Goal: Information Seeking & Learning: Find contact information

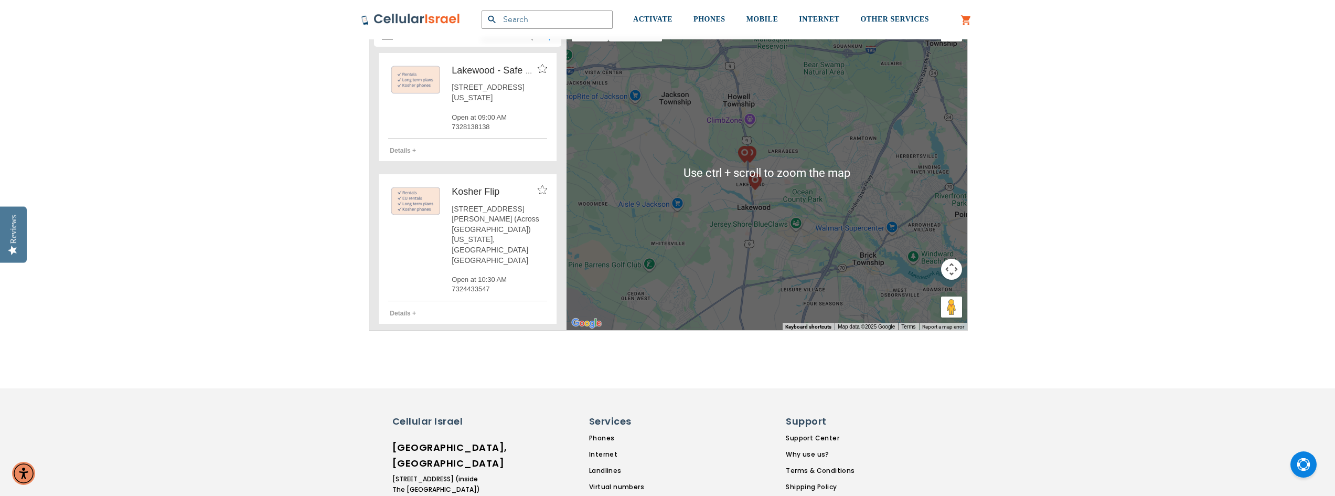
scroll to position [175, 0]
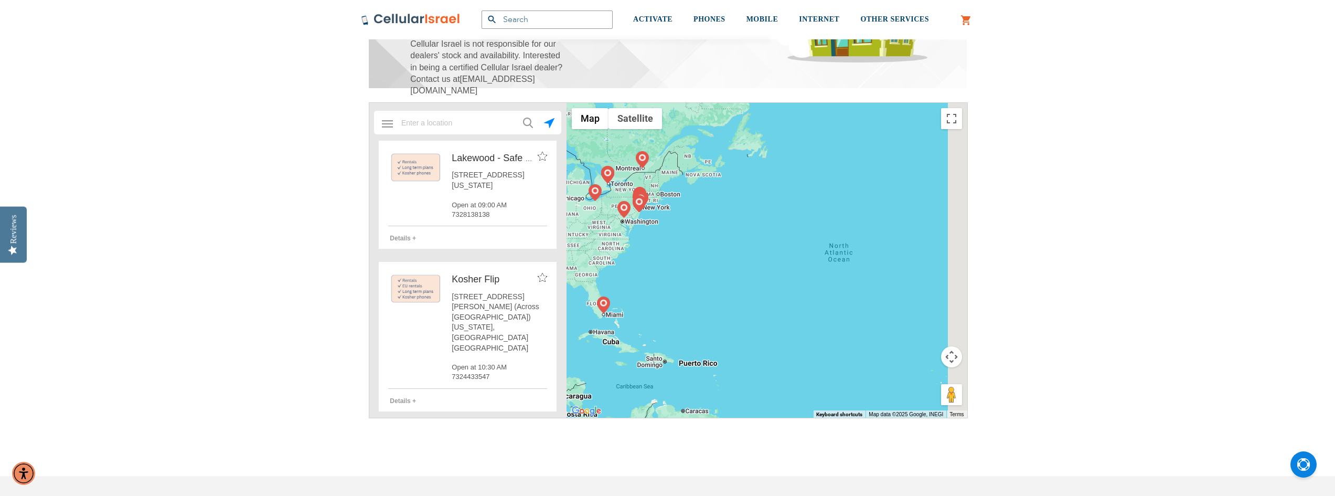
drag, startPoint x: 868, startPoint y: 261, endPoint x: 630, endPoint y: 238, distance: 239.8
click at [625, 235] on div at bounding box center [767, 260] width 401 height 315
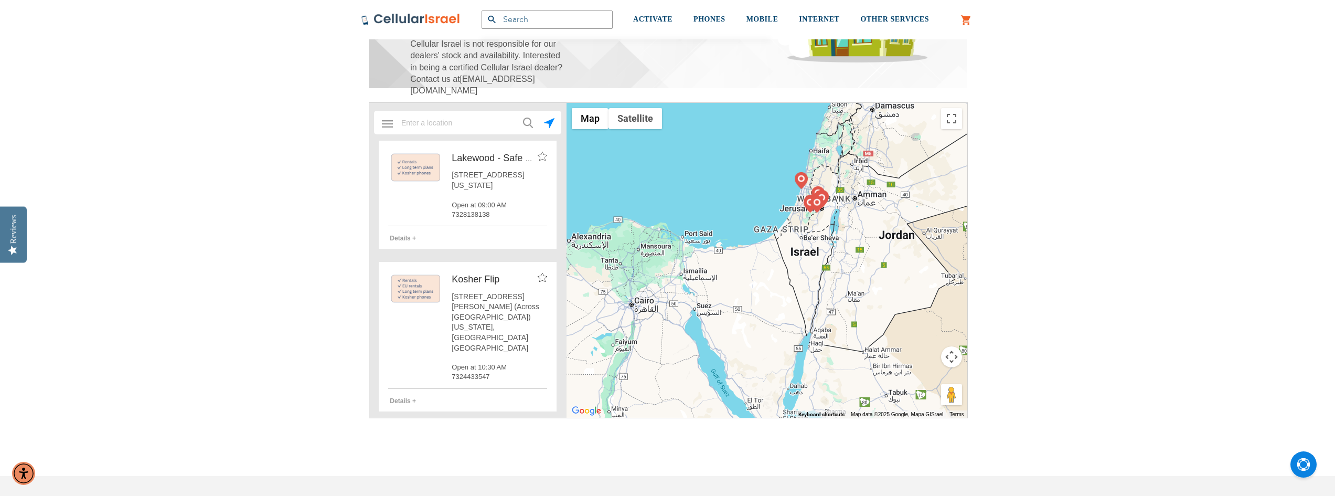
drag, startPoint x: 856, startPoint y: 189, endPoint x: 816, endPoint y: 239, distance: 63.8
click at [821, 234] on div at bounding box center [767, 260] width 401 height 315
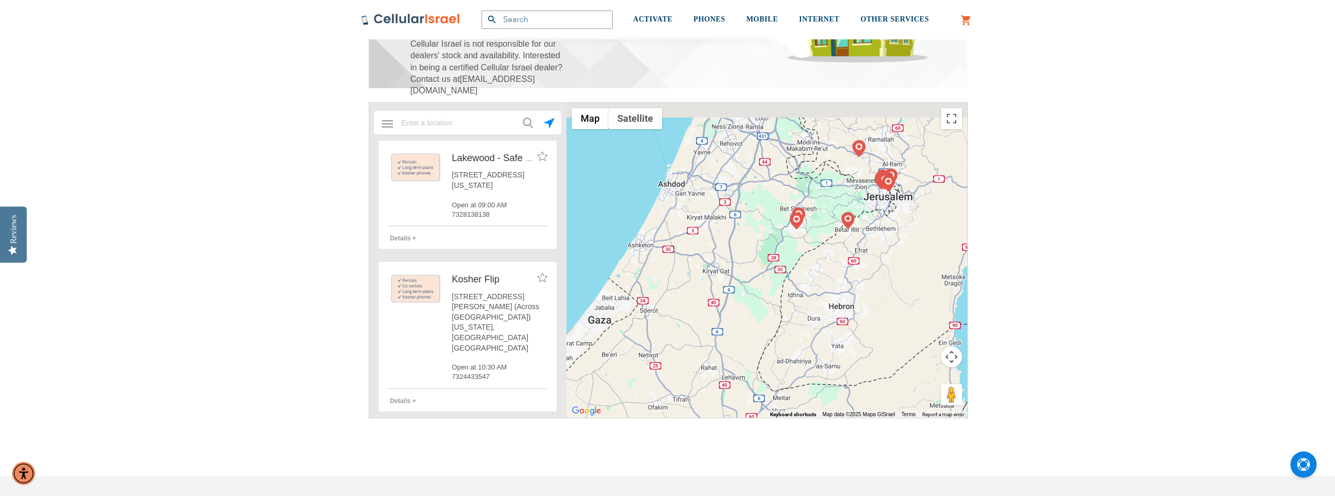
drag, startPoint x: 804, startPoint y: 214, endPoint x: 761, endPoint y: 262, distance: 65.0
click at [761, 262] on div at bounding box center [767, 260] width 401 height 315
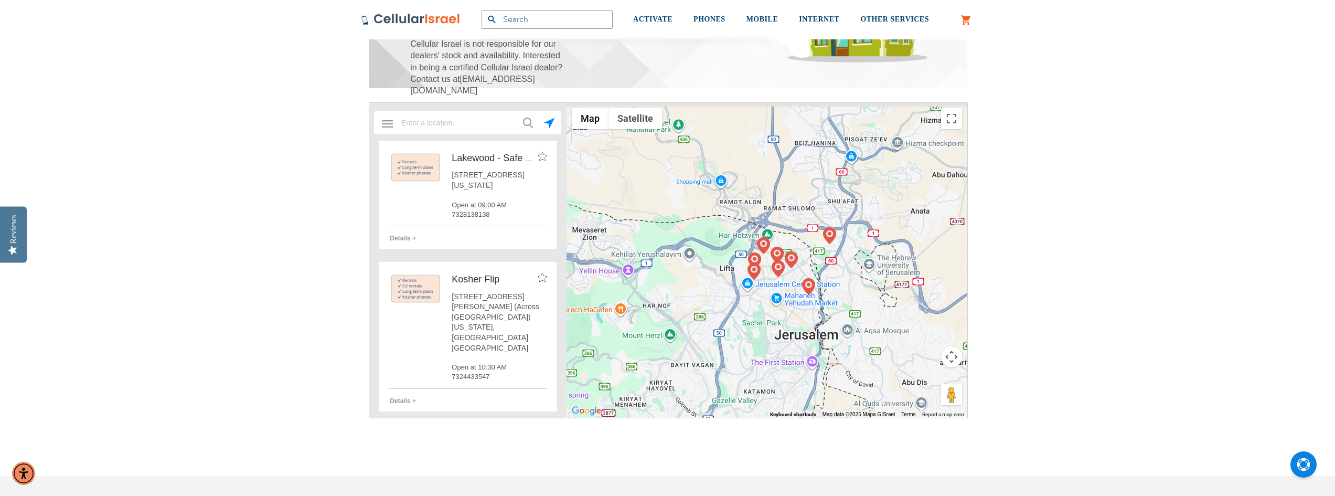
drag, startPoint x: 911, startPoint y: 217, endPoint x: 739, endPoint y: 335, distance: 209.0
click at [739, 335] on div at bounding box center [767, 260] width 401 height 315
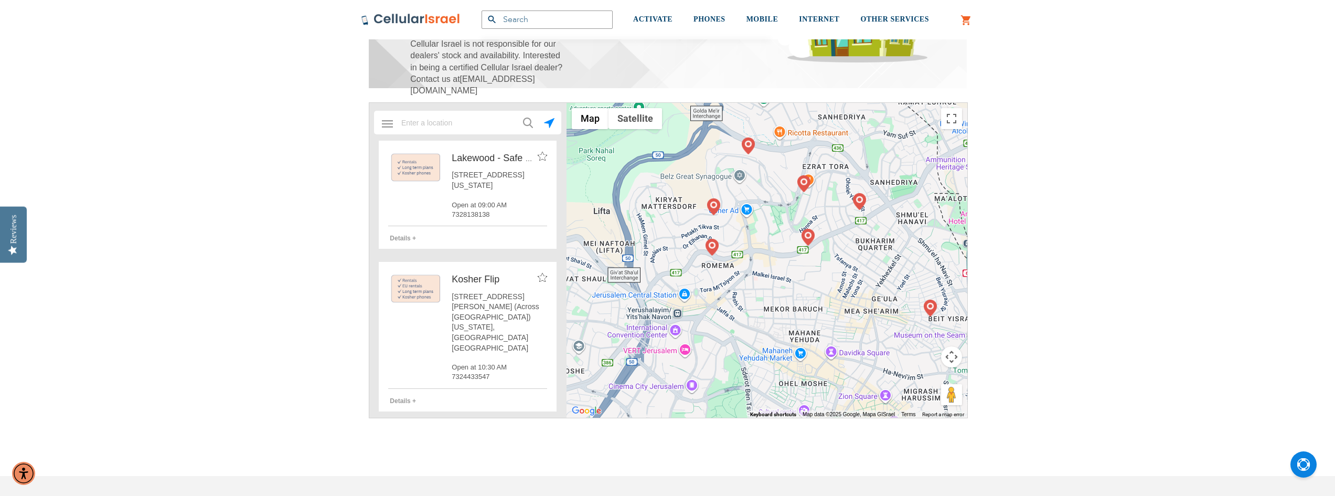
drag, startPoint x: 637, startPoint y: 286, endPoint x: 761, endPoint y: 242, distance: 131.4
click at [761, 242] on div at bounding box center [767, 260] width 401 height 315
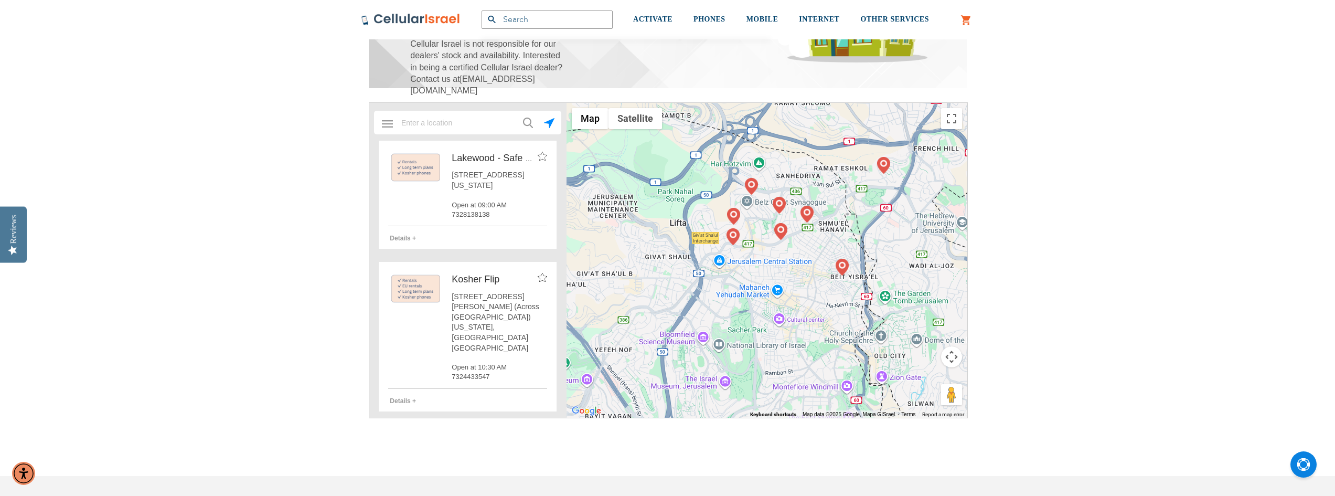
click at [752, 185] on img at bounding box center [751, 186] width 13 height 17
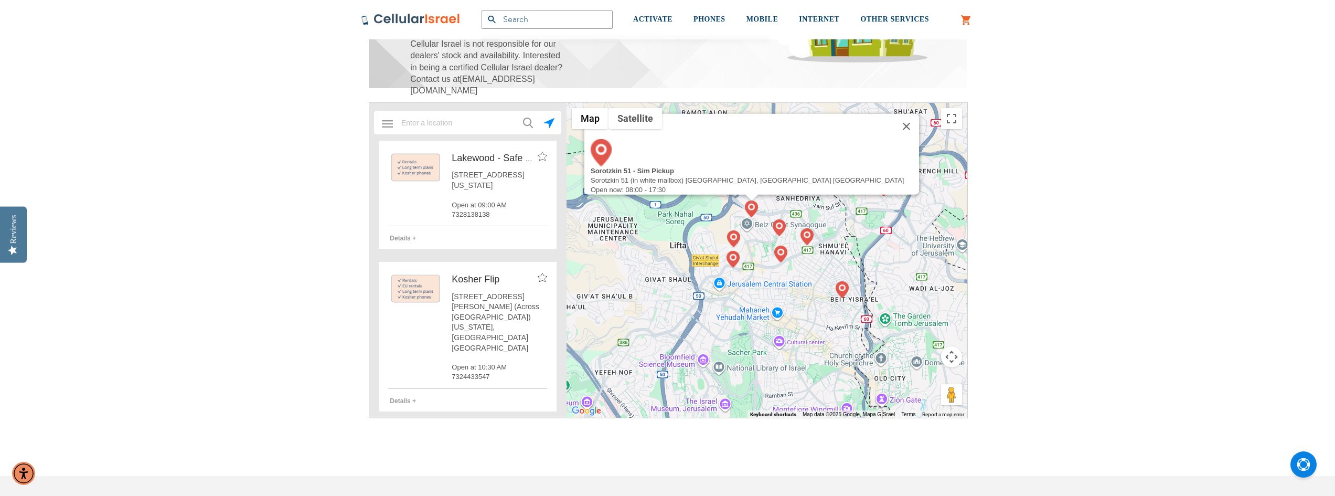
click at [726, 241] on div "To navigate, press the arrow keys. Sorotzkin 51 - Sim Pickup Sorotzkin 51 (in w…" at bounding box center [767, 260] width 401 height 315
click at [734, 241] on img at bounding box center [733, 238] width 13 height 17
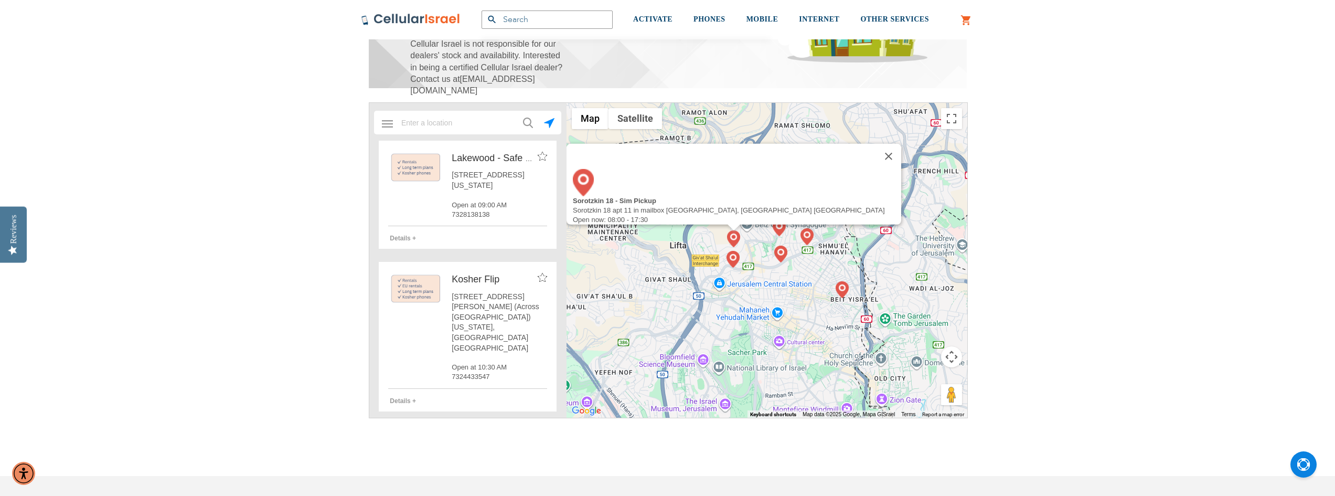
click at [733, 254] on img at bounding box center [733, 259] width 13 height 17
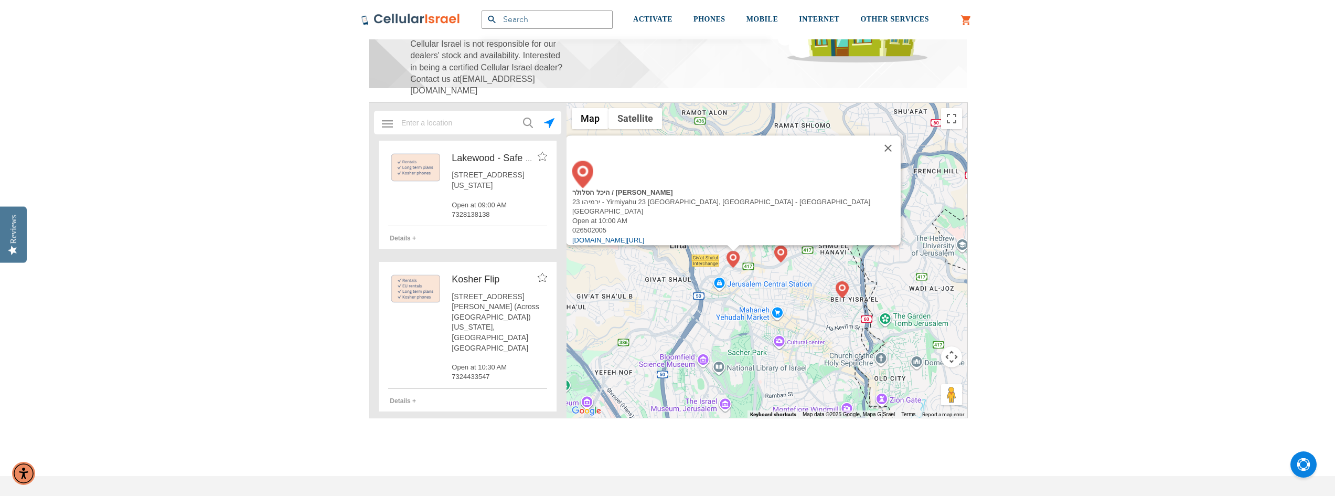
click at [797, 263] on div "To navigate, press the arrow keys. היכל הסלולר / [PERSON_NAME] ירמיהו 23 - Yirm…" at bounding box center [767, 260] width 401 height 315
click at [808, 269] on div "היכל הסלולר / [PERSON_NAME] ירמיהו 23 - Yirmiyahu 23 ירושלים, [GEOGRAPHIC_DATA]…" at bounding box center [767, 260] width 401 height 315
click at [779, 254] on img at bounding box center [780, 254] width 13 height 17
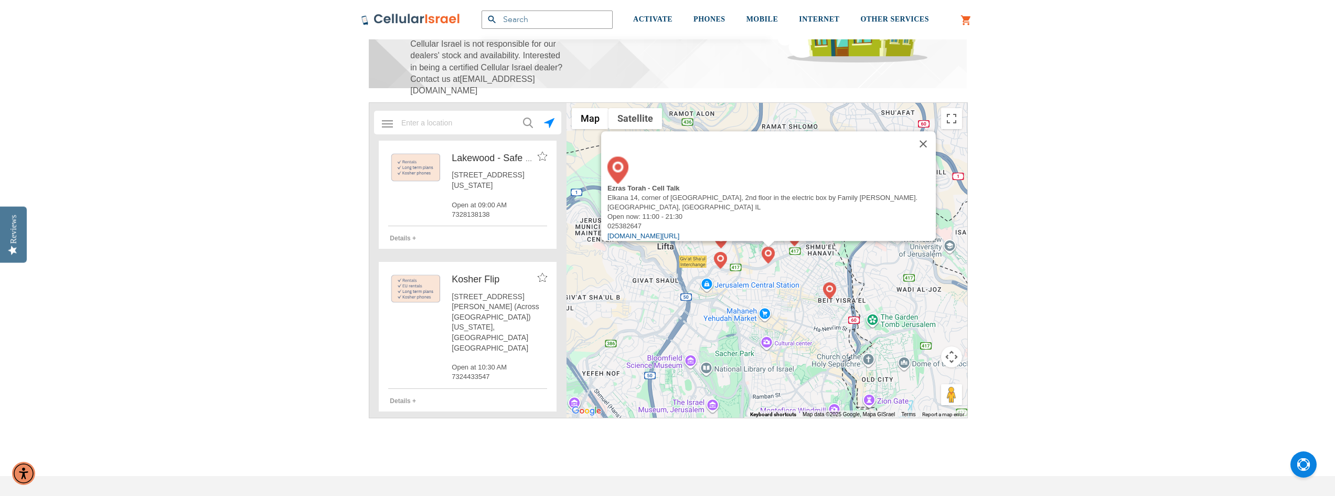
click at [758, 264] on div "To navigate, press the arrow keys. Ezras Torah - Cell Talk Elkana 14, corner of…" at bounding box center [767, 260] width 401 height 315
click at [720, 259] on img at bounding box center [720, 260] width 13 height 17
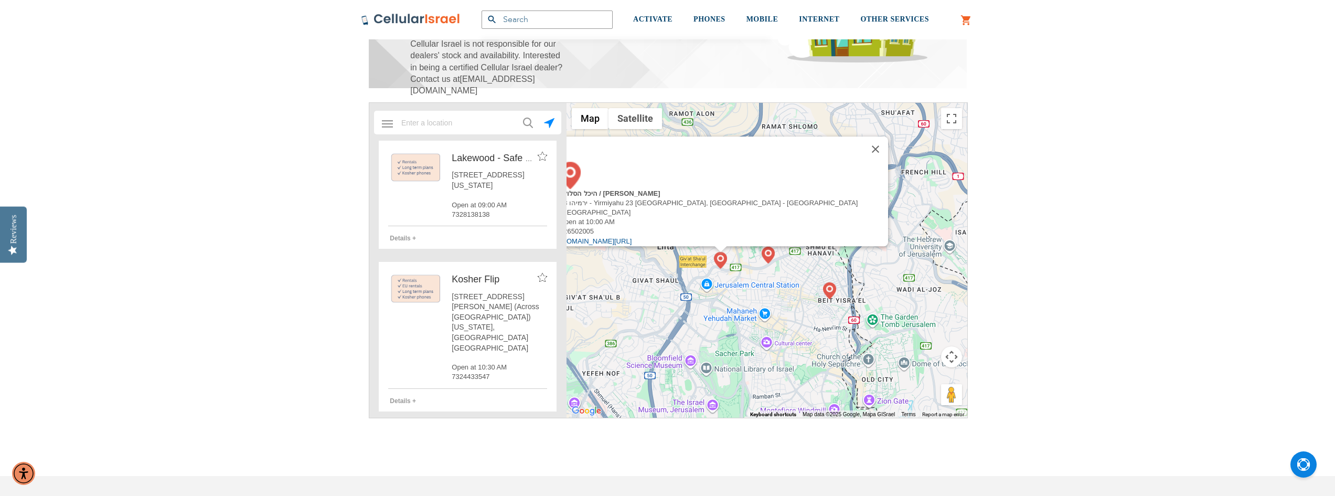
drag, startPoint x: 749, startPoint y: 195, endPoint x: 681, endPoint y: 197, distance: 68.2
click at [681, 197] on div "היכל הסלולר / [PERSON_NAME]" at bounding box center [724, 193] width 328 height 9
copy div "/ Heichal Hacellular"
click at [771, 259] on img at bounding box center [768, 255] width 13 height 17
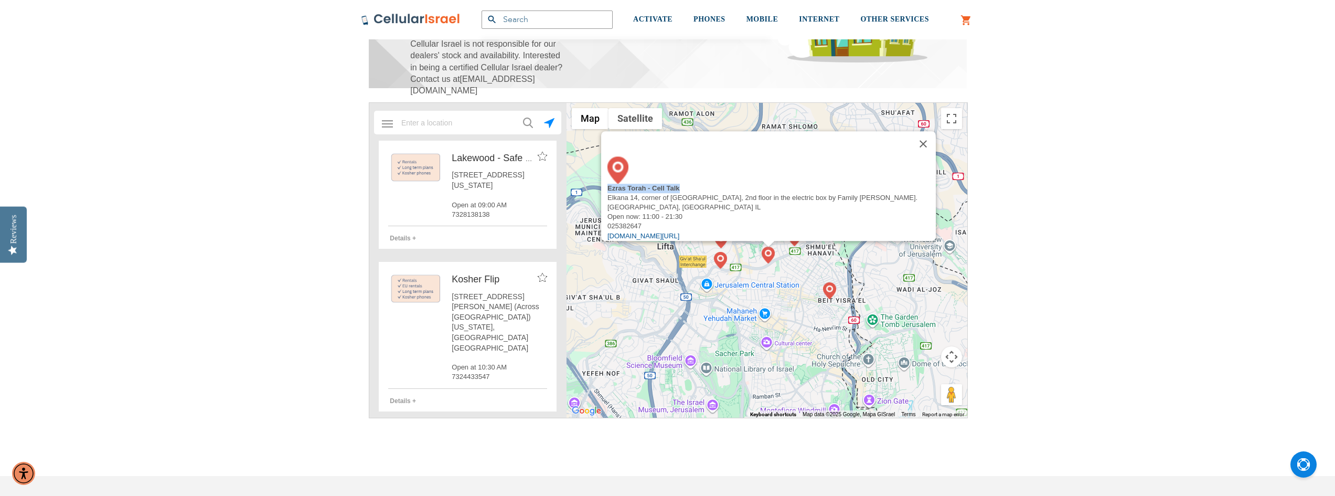
drag, startPoint x: 678, startPoint y: 190, endPoint x: 607, endPoint y: 191, distance: 71.4
click at [607, 191] on div "Ezras Torah - Cell Talk" at bounding box center [771, 188] width 328 height 9
copy div "Ezras Torah - Cell Talk"
click at [760, 303] on div "Ezras Torah - Cell Talk Elkana 14, corner of [GEOGRAPHIC_DATA], 2nd floor in th…" at bounding box center [767, 260] width 401 height 315
click at [931, 145] on button "Close" at bounding box center [923, 143] width 25 height 25
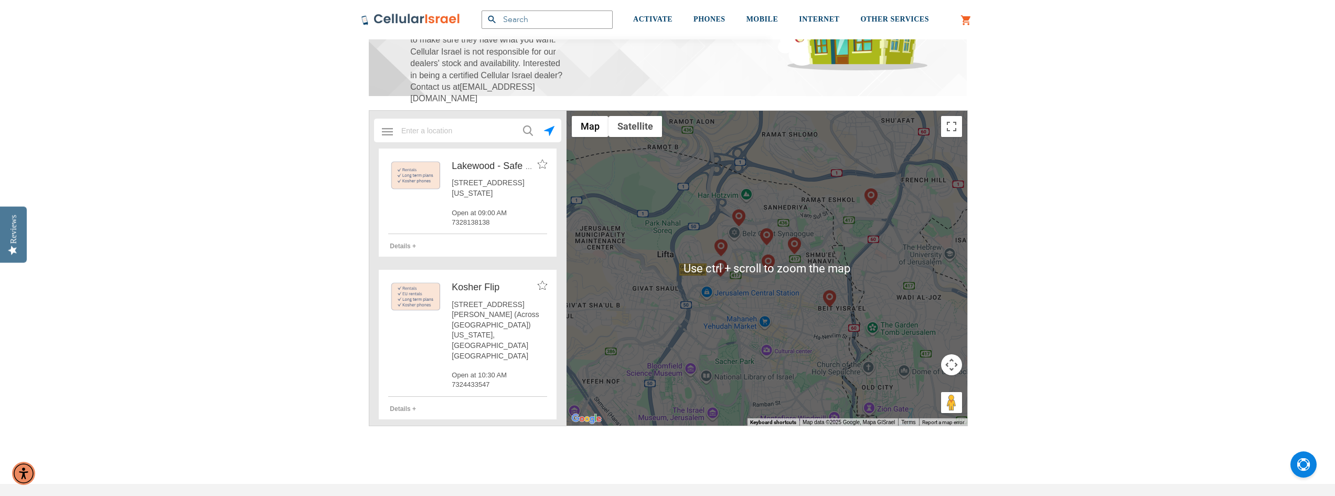
scroll to position [262, 0]
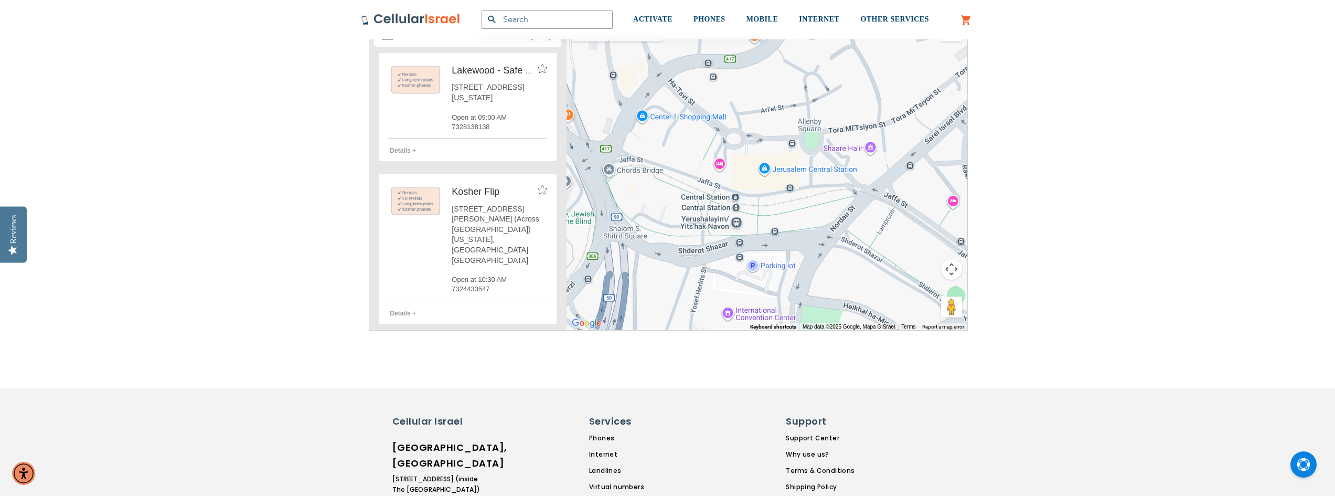
drag, startPoint x: 733, startPoint y: 224, endPoint x: 803, endPoint y: 158, distance: 95.8
click at [803, 158] on div at bounding box center [767, 172] width 401 height 315
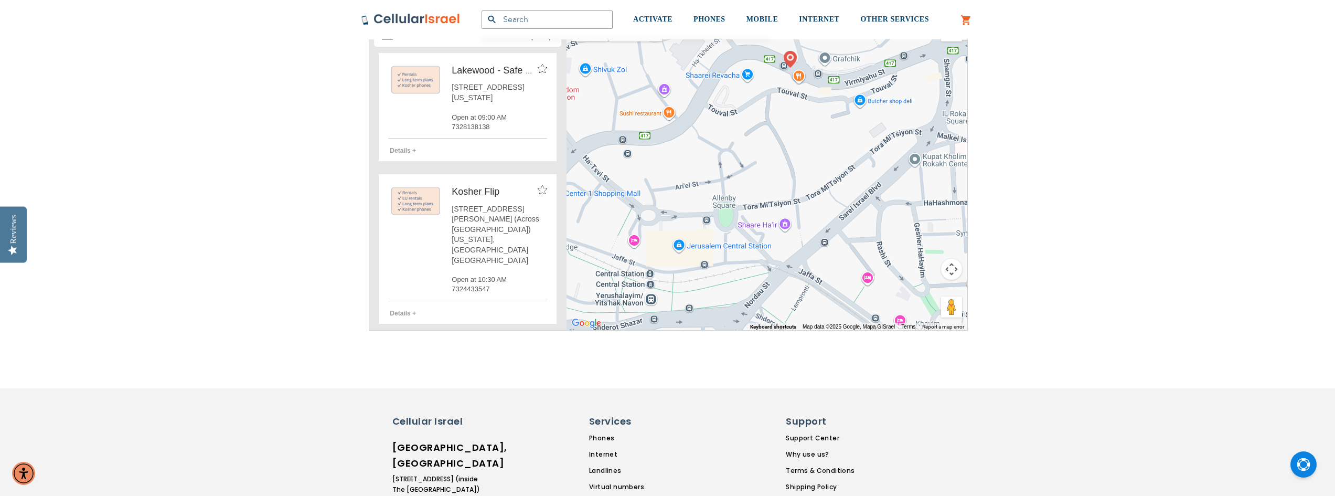
drag, startPoint x: 791, startPoint y: 167, endPoint x: 689, endPoint y: 266, distance: 142.1
click at [689, 266] on div at bounding box center [767, 172] width 401 height 315
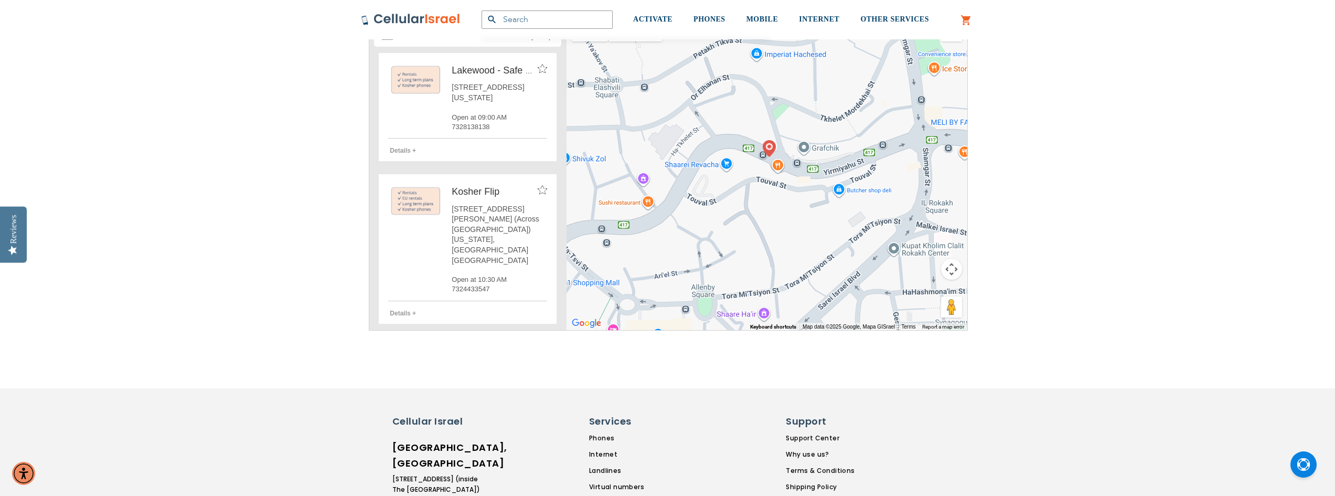
drag, startPoint x: 784, startPoint y: 136, endPoint x: 775, endPoint y: 213, distance: 77.1
click at [775, 213] on div at bounding box center [767, 172] width 401 height 315
click at [768, 148] on img at bounding box center [769, 148] width 13 height 17
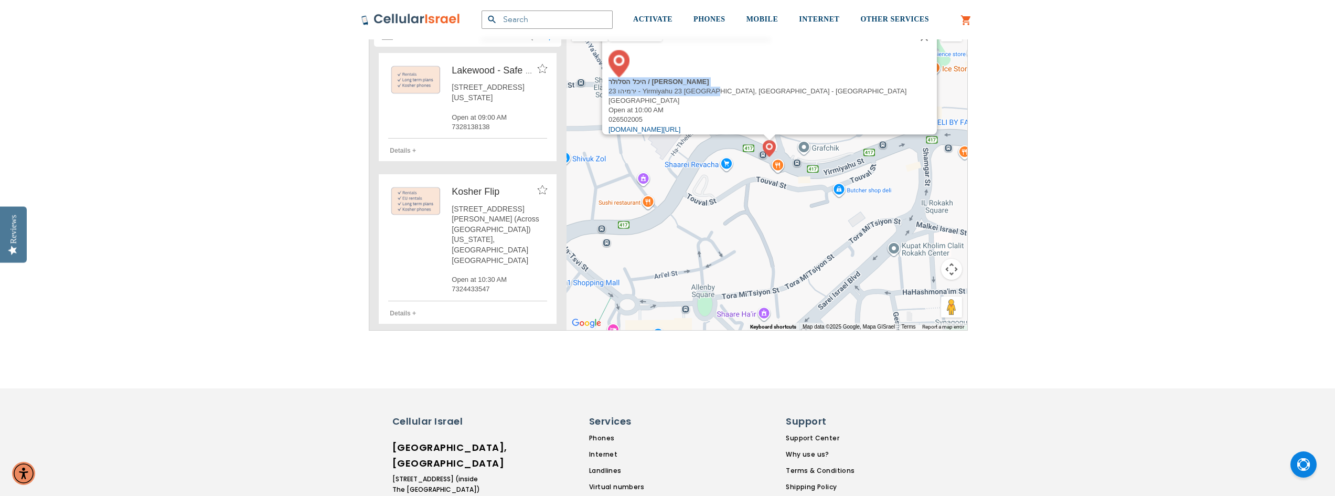
drag, startPoint x: 694, startPoint y: 92, endPoint x: 767, endPoint y: 94, distance: 72.9
click at [767, 94] on div "היכל הסלולר / [PERSON_NAME] ירמיהו 23 - Yirmiyahu 23 ירושלים, [GEOGRAPHIC_DATA]…" at bounding box center [773, 92] width 328 height 84
copy div "היכל הסלולר / [PERSON_NAME] 23 - Yirmiyahu 23"
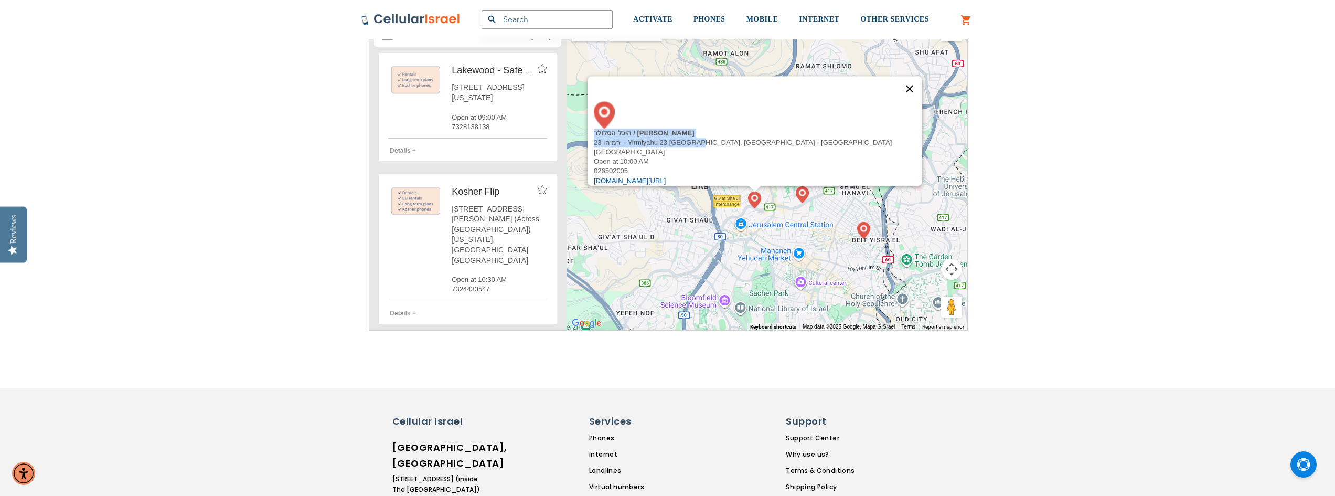
click at [897, 101] on button "Close" at bounding box center [909, 88] width 25 height 25
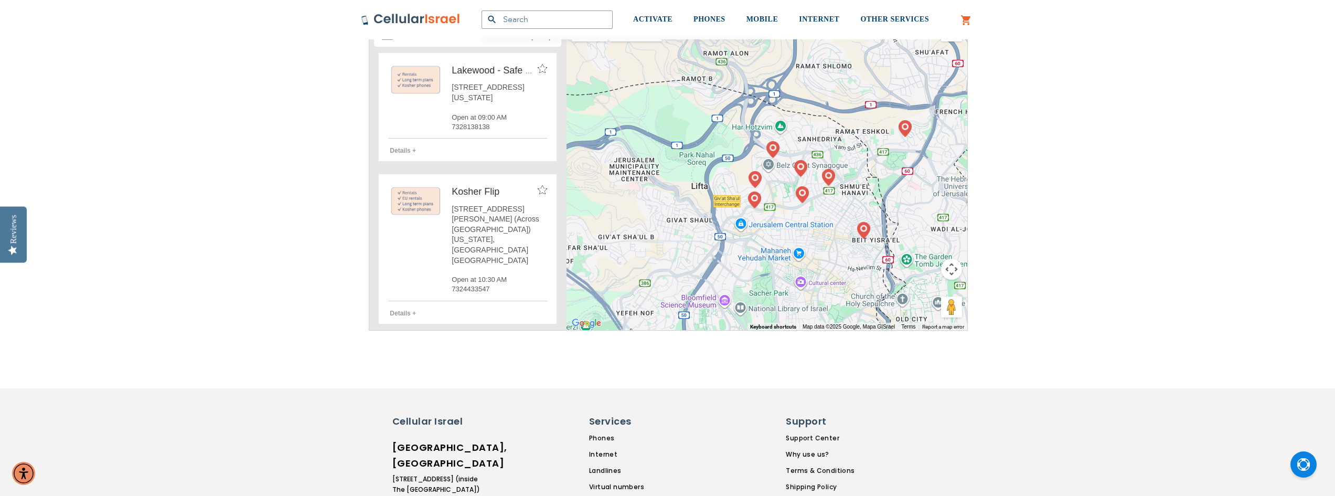
click at [904, 127] on img at bounding box center [905, 128] width 13 height 17
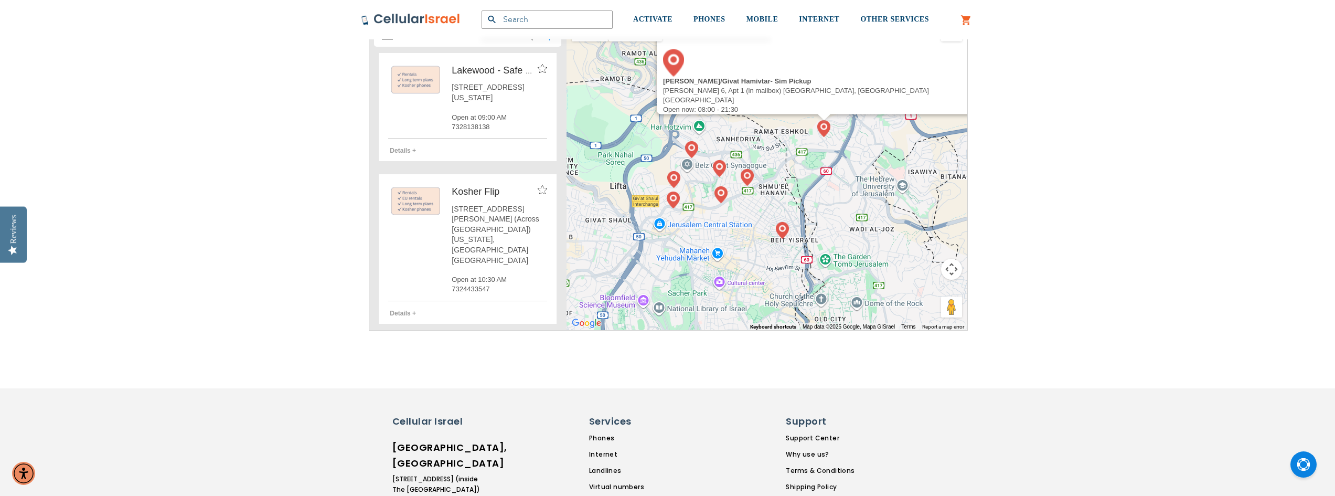
click at [784, 231] on img at bounding box center [782, 230] width 13 height 17
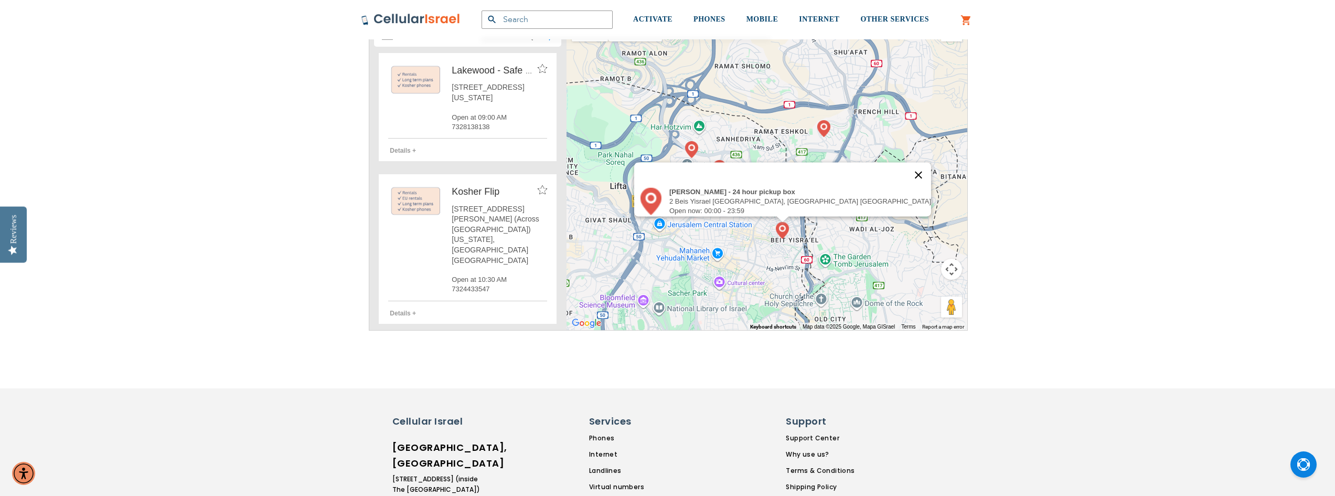
click at [906, 171] on button "Close" at bounding box center [918, 174] width 25 height 25
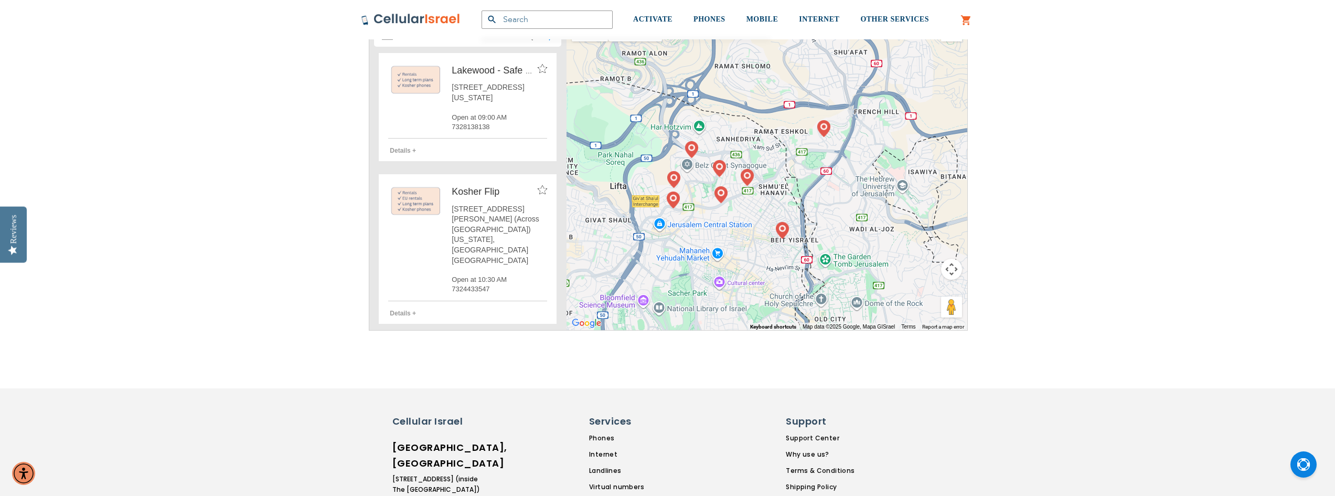
click at [722, 193] on img at bounding box center [721, 194] width 13 height 17
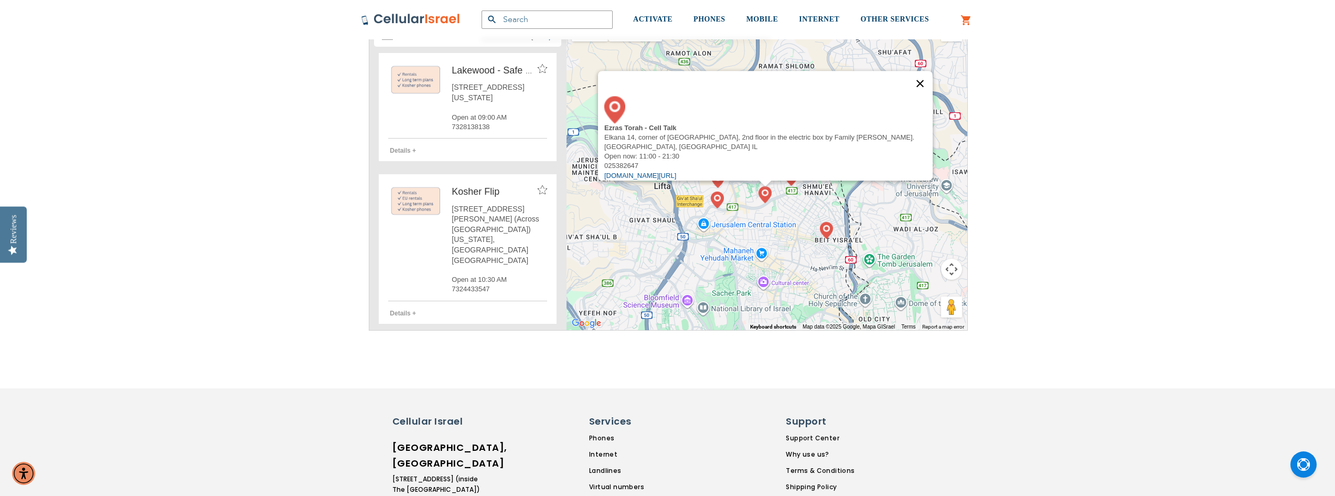
click at [922, 89] on button "Close" at bounding box center [920, 83] width 25 height 25
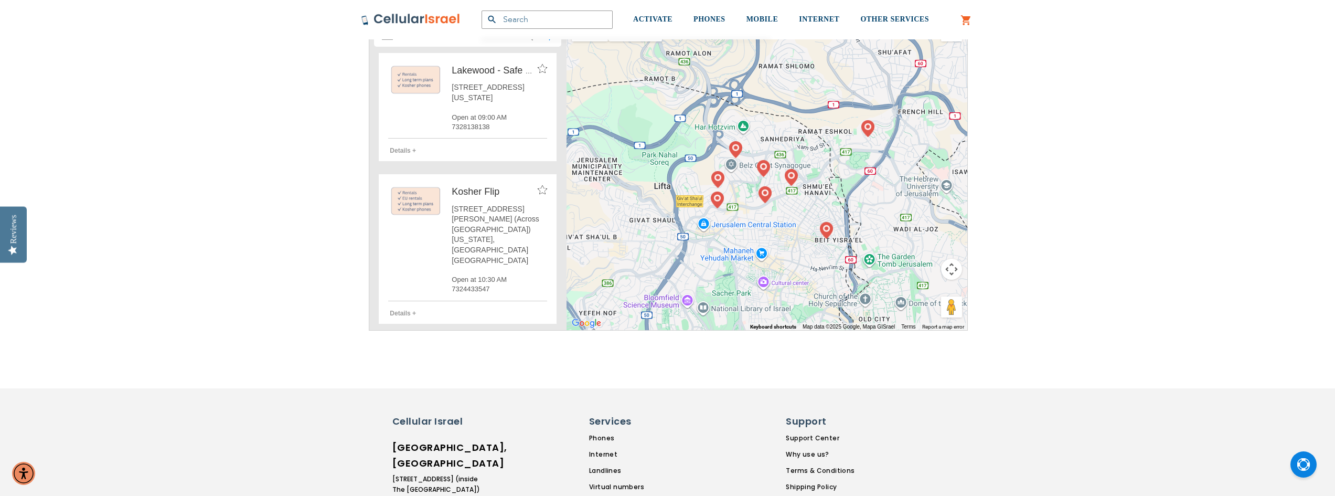
click at [788, 173] on img at bounding box center [791, 177] width 13 height 17
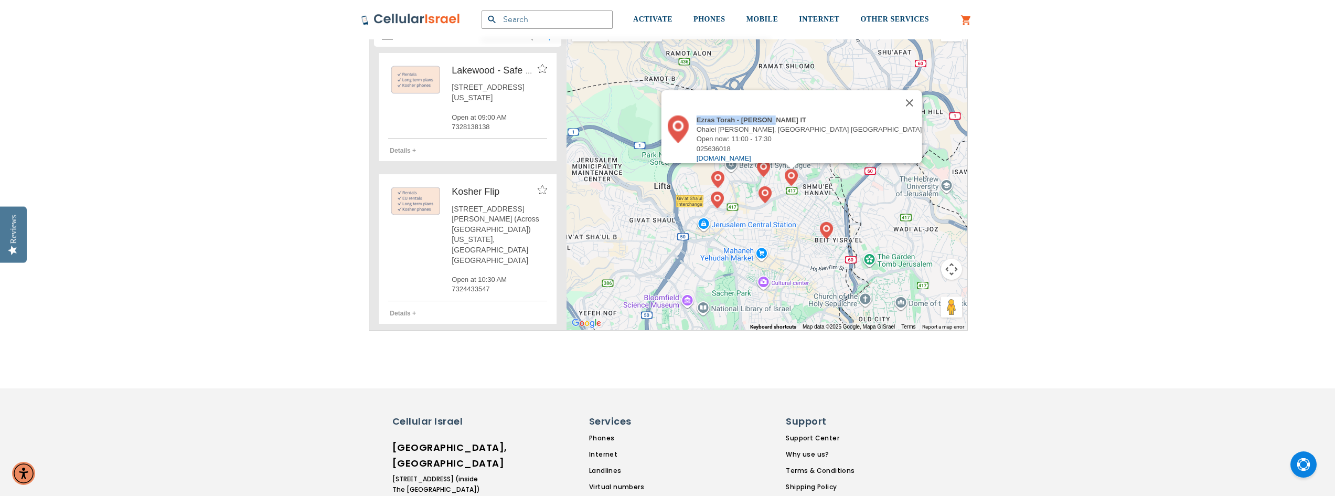
drag, startPoint x: 828, startPoint y: 113, endPoint x: 753, endPoint y: 116, distance: 75.1
click at [753, 116] on div "Ezras Torah - [PERSON_NAME] IT [PERSON_NAME], [GEOGRAPHIC_DATA] IL Open now: 11…" at bounding box center [794, 139] width 254 height 48
copy div "Ezras Torah - [PERSON_NAME] IT"
drag, startPoint x: 812, startPoint y: 123, endPoint x: 752, endPoint y: 116, distance: 60.2
click at [752, 116] on div "Ezras Torah - [PERSON_NAME] IT [PERSON_NAME], [GEOGRAPHIC_DATA] IL Open now: 11…" at bounding box center [794, 139] width 254 height 48
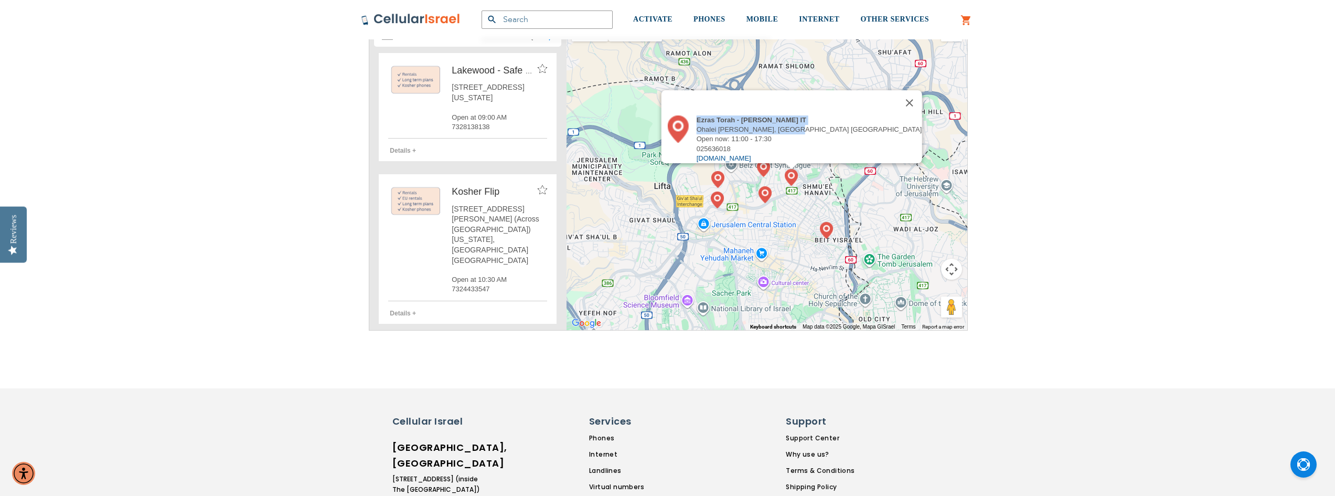
copy div "Ezras Torah - [PERSON_NAME] IT Ohalei [PERSON_NAME]"
click at [751, 154] on link "[DOMAIN_NAME]" at bounding box center [723, 158] width 55 height 8
